Goal: Check status: Check status

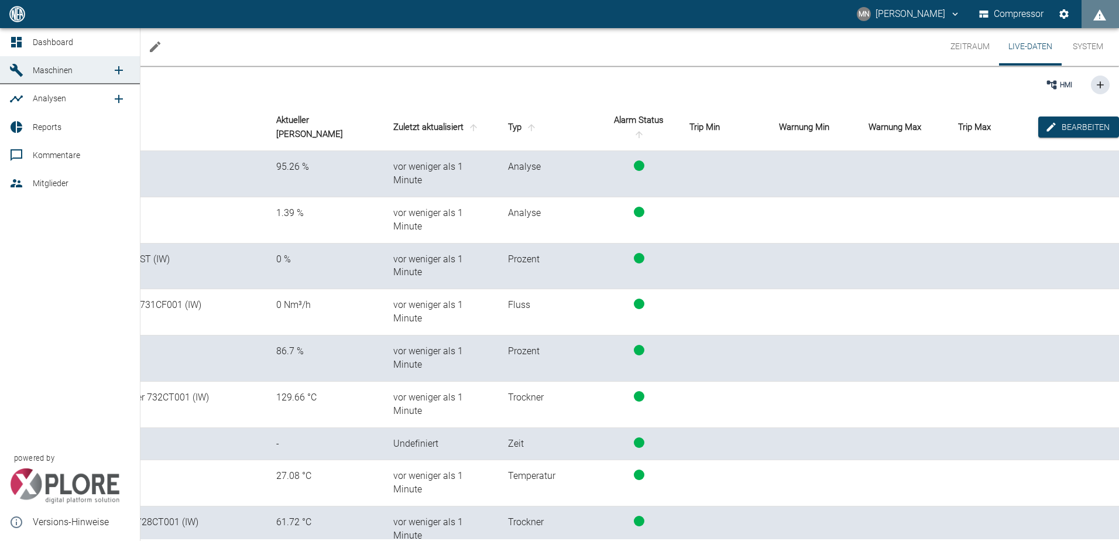
click at [41, 69] on span "Maschinen" at bounding box center [53, 70] width 40 height 9
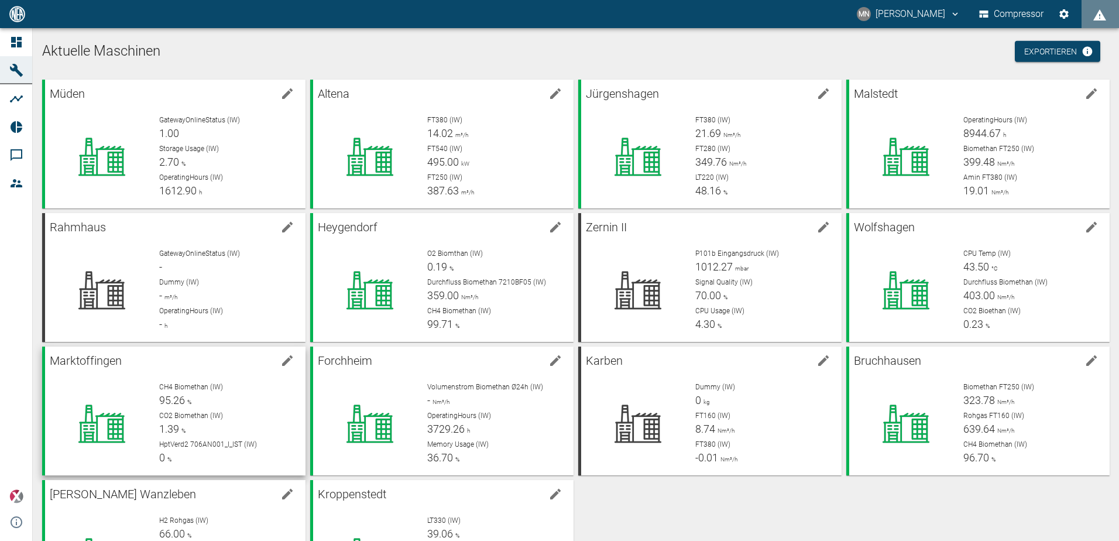
click at [240, 406] on div "CH4 Biomethan (IW) 95.26 %" at bounding box center [227, 395] width 137 height 26
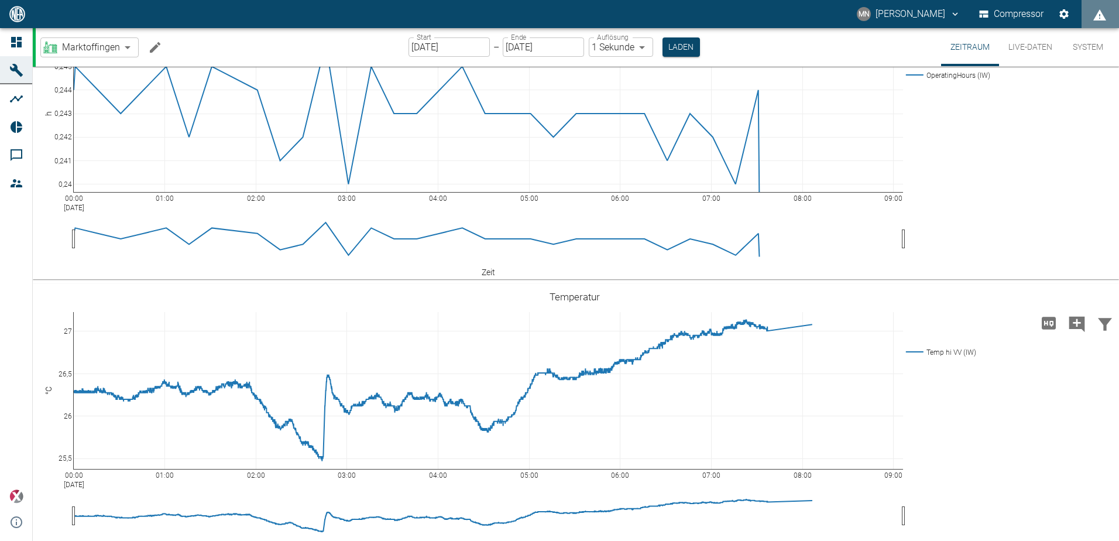
scroll to position [59, 0]
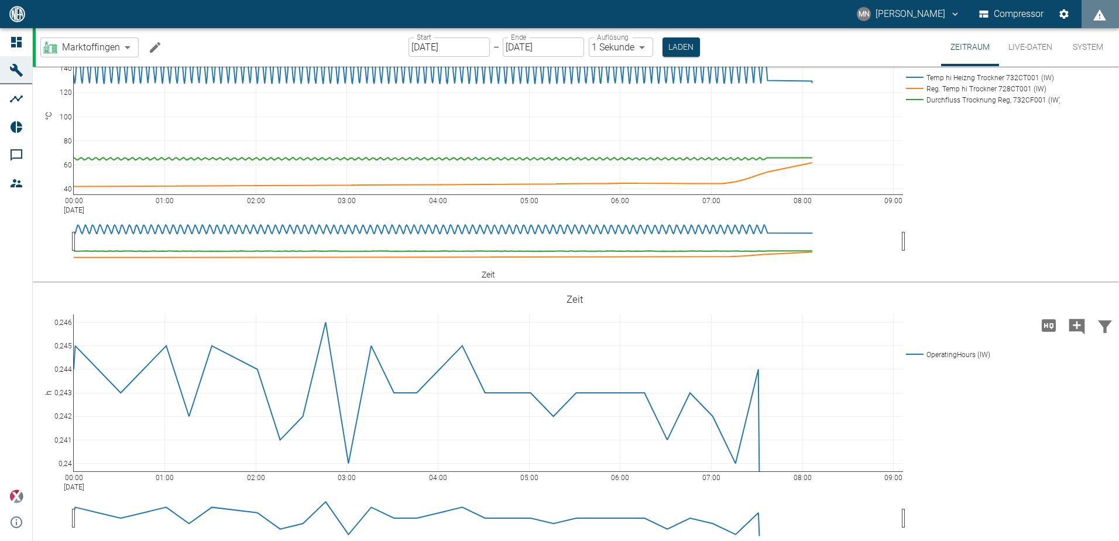
click at [441, 49] on input "[DATE]" at bounding box center [449, 46] width 81 height 19
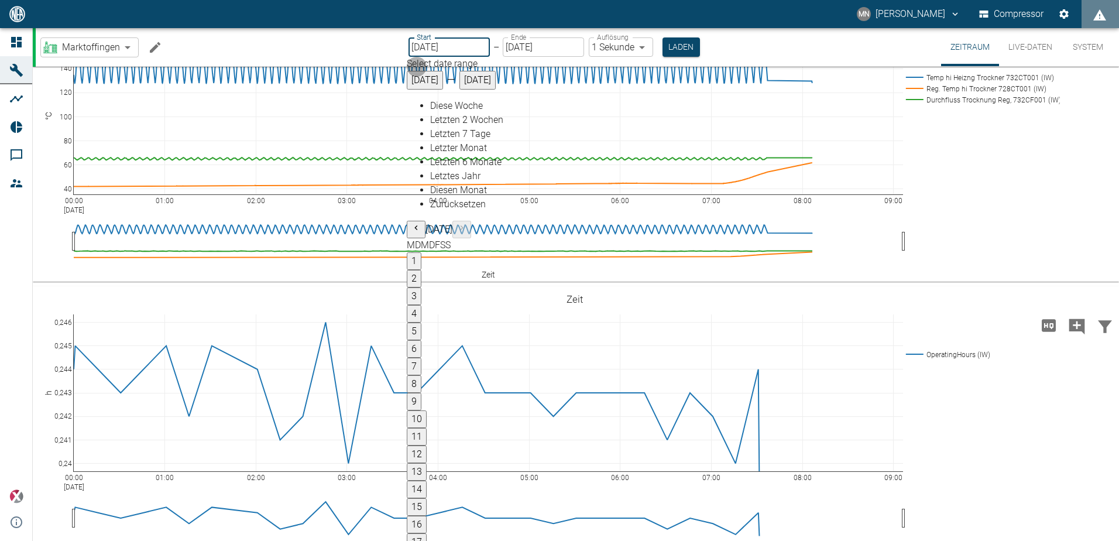
type input "[DATE]"
type input "2min"
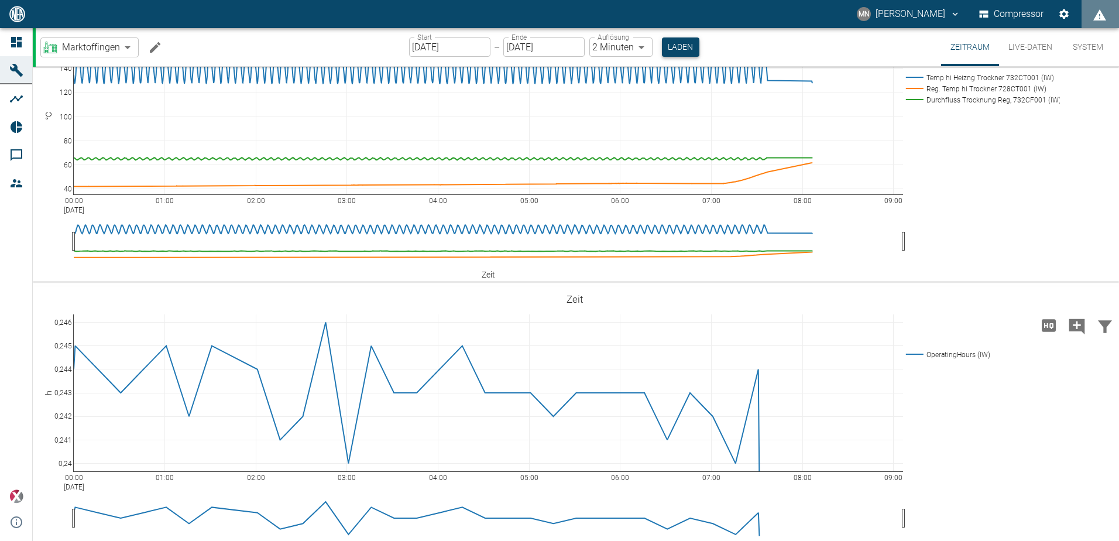
click at [677, 50] on button "Laden" at bounding box center [680, 46] width 37 height 19
